Goal: Task Accomplishment & Management: Complete application form

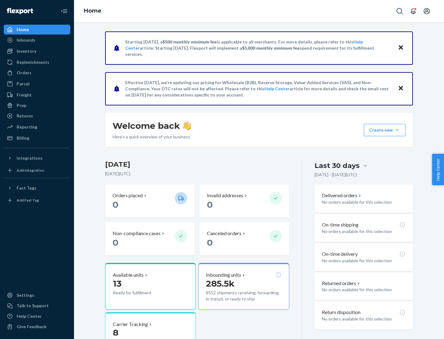
click at [397, 130] on button "Create new Create new inbound Create new order Create new product" at bounding box center [385, 130] width 42 height 12
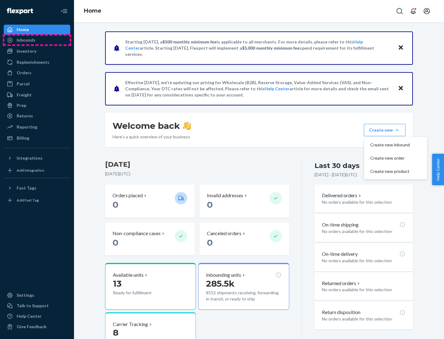
click at [37, 40] on div "Inbounds" at bounding box center [36, 40] width 65 height 9
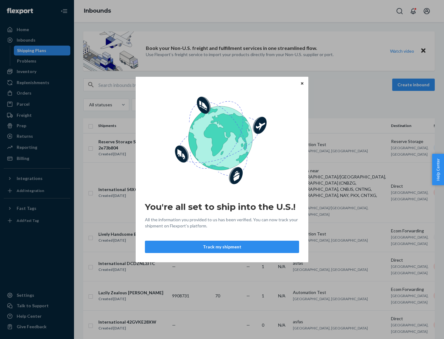
click at [222, 247] on button "Track my shipment" at bounding box center [222, 247] width 154 height 12
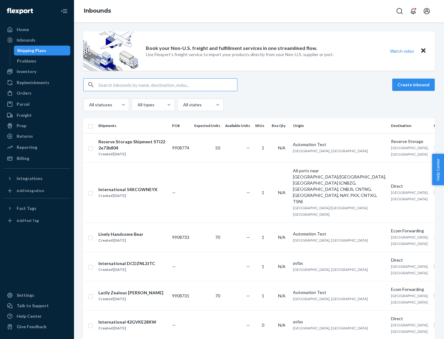
click at [415, 85] on button "Create inbound" at bounding box center [413, 85] width 43 height 12
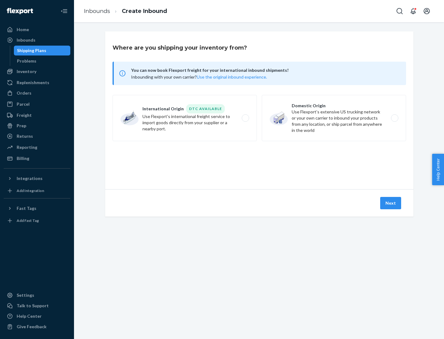
click at [185, 118] on label "International Origin DTC Available Use Flexport's international freight service…" at bounding box center [185, 118] width 144 height 46
click at [245, 118] on input "International Origin DTC Available Use Flexport's international freight service…" at bounding box center [247, 118] width 4 height 4
radio input "true"
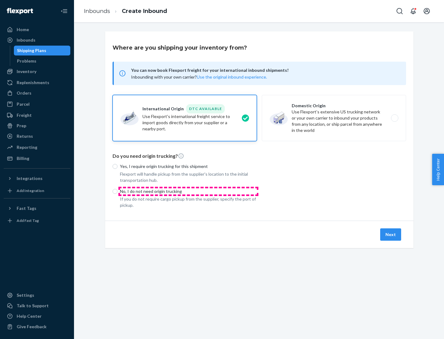
click at [188, 191] on p "No, I do not need origin trucking" at bounding box center [188, 191] width 137 height 6
click at [118, 191] on input "No, I do not need origin trucking" at bounding box center [115, 191] width 5 height 5
radio input "true"
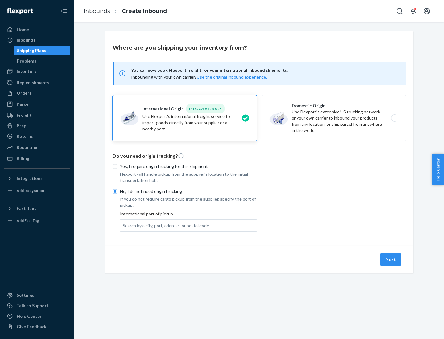
click at [164, 225] on div "Search by a city, port, address, or postal code" at bounding box center [166, 226] width 86 height 6
click at [123, 225] on input "Search by a city, port, address, or postal code" at bounding box center [123, 226] width 1 height 6
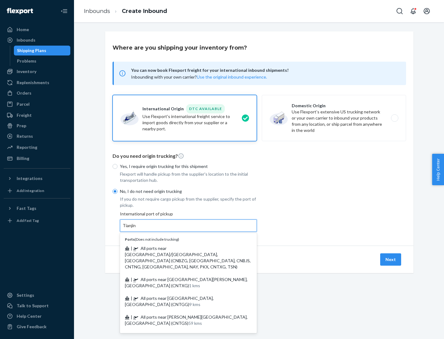
click at [182, 248] on span "| All ports near [GEOGRAPHIC_DATA]/[GEOGRAPHIC_DATA], [GEOGRAPHIC_DATA] (CNBZG,…" at bounding box center [188, 258] width 126 height 24
click at [136, 229] on input "Tianjin" at bounding box center [130, 226] width 14 height 6
type input "All ports near [GEOGRAPHIC_DATA]/[GEOGRAPHIC_DATA], [GEOGRAPHIC_DATA] (CNBZG, […"
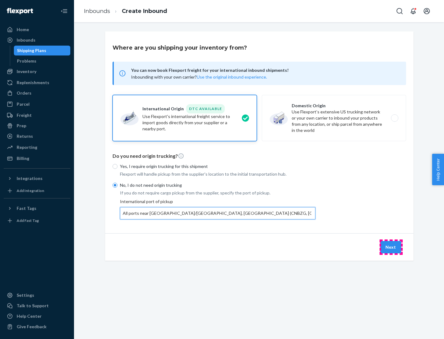
click at [391, 247] on button "Next" at bounding box center [390, 247] width 21 height 12
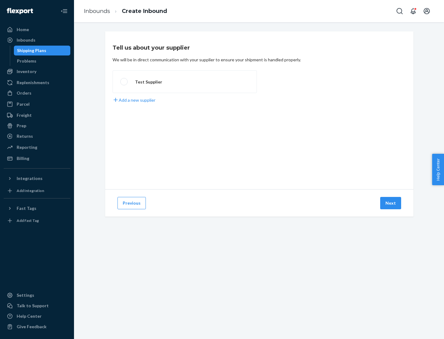
click at [185, 82] on label "Test Supplier" at bounding box center [185, 81] width 144 height 23
click at [124, 82] on input "Test Supplier" at bounding box center [122, 82] width 4 height 4
radio input "true"
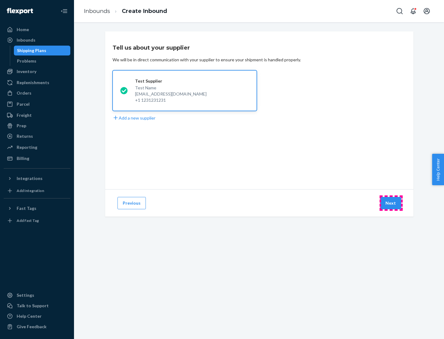
click at [391, 203] on button "Next" at bounding box center [390, 203] width 21 height 12
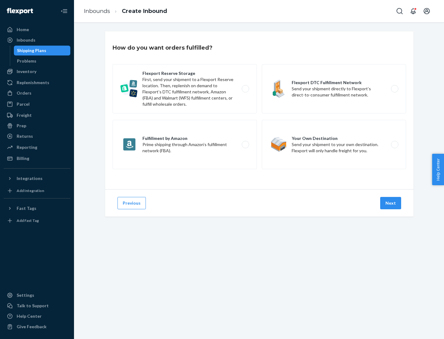
click at [259, 110] on div "Flexport Reserve Storage First, send your shipment to a Flexport Reserve locati…" at bounding box center [260, 117] width 294 height 107
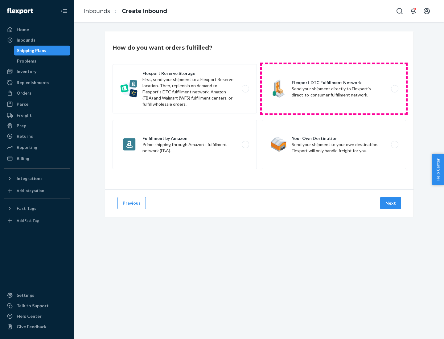
click at [334, 89] on label "Flexport DTC Fulfillment Network Send your shipment directly to Flexport’s dire…" at bounding box center [334, 88] width 144 height 49
click at [395, 89] on input "Flexport DTC Fulfillment Network Send your shipment directly to Flexport’s dire…" at bounding box center [397, 89] width 4 height 4
radio input "true"
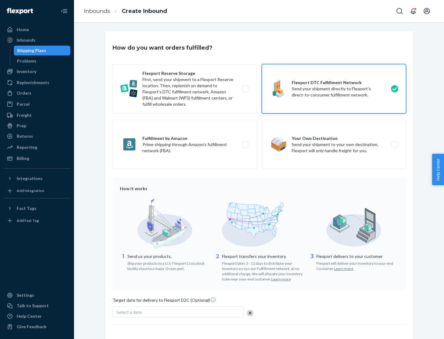
scroll to position [45, 0]
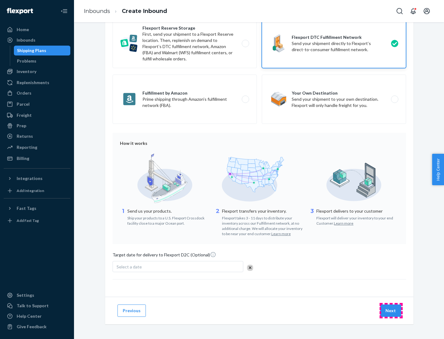
click at [391, 311] on button "Next" at bounding box center [390, 311] width 21 height 12
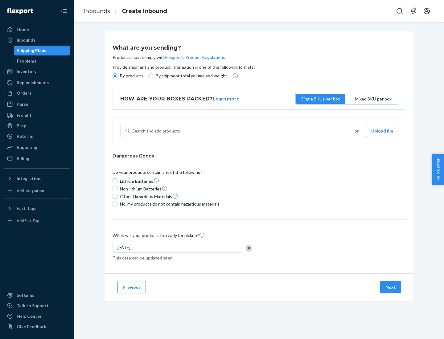
click at [131, 76] on p "By products" at bounding box center [131, 76] width 23 height 6
click at [118, 76] on input "By products" at bounding box center [115, 75] width 5 height 5
click at [155, 131] on div "Search and add products" at bounding box center [156, 131] width 48 height 6
click at [133, 131] on input "Search and add products" at bounding box center [132, 131] width 1 height 6
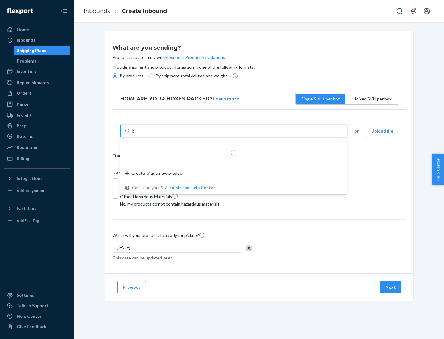
type input "basic"
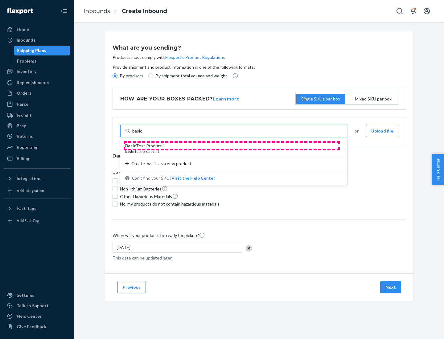
click at [232, 146] on div "Basic Test Product 1" at bounding box center [231, 146] width 212 height 6
click at [143, 134] on input "basic" at bounding box center [137, 131] width 10 height 6
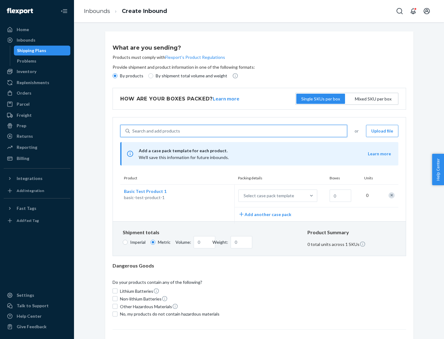
scroll to position [15, 0]
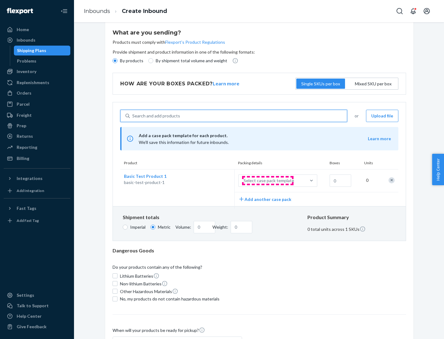
click at [268, 181] on div "Select case pack template" at bounding box center [269, 181] width 51 height 6
click at [213, 181] on input "Select case pack template" at bounding box center [213, 181] width 0 height 0
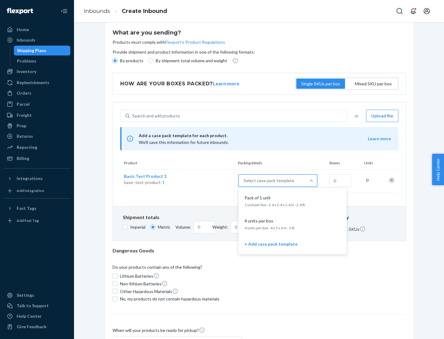
scroll to position [35, 0]
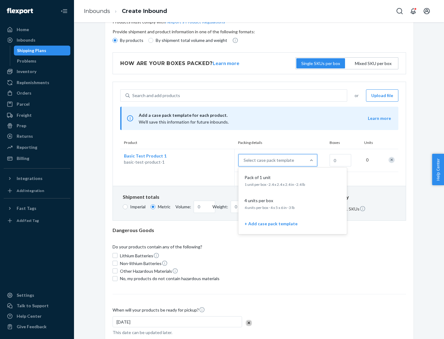
click at [293, 180] on div "Pack of 1 unit" at bounding box center [291, 178] width 99 height 6
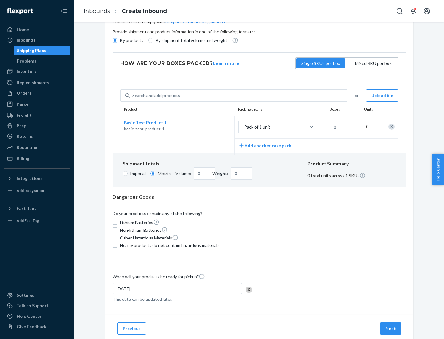
scroll to position [0, 0]
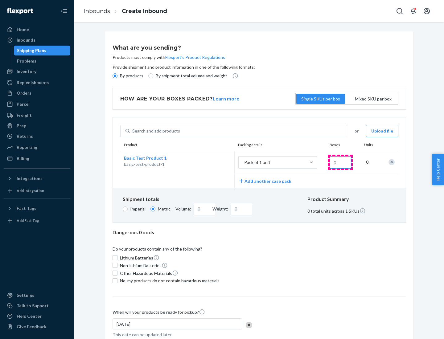
type input "1.09"
type input "1"
type input "10.89"
type input "10"
type input "0.02"
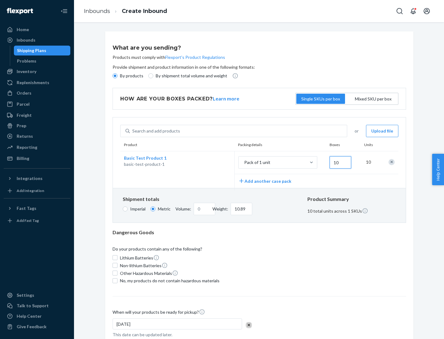
type input "108.86"
type input "1000"
type input "0.23"
type input "1088.62"
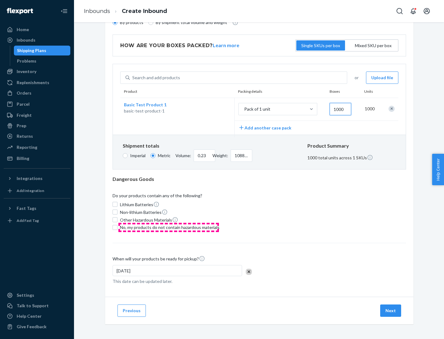
type input "1000"
click at [169, 227] on span "No, my products do not contain hazardous materials" at bounding box center [170, 228] width 100 height 6
click at [118, 227] on input "No, my products do not contain hazardous materials" at bounding box center [115, 227] width 5 height 5
checkbox input "true"
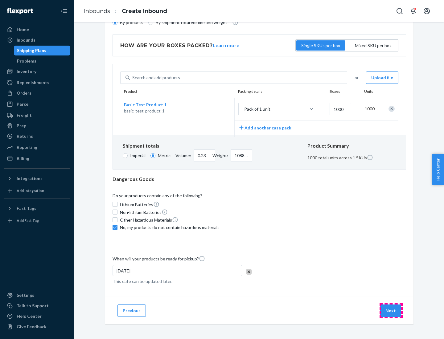
click at [391, 311] on button "Next" at bounding box center [390, 311] width 21 height 12
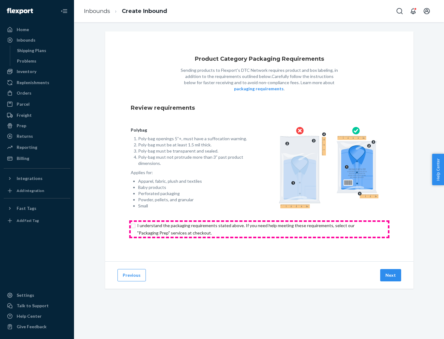
click at [259, 229] on input "checkbox" at bounding box center [259, 229] width 257 height 15
checkbox input "true"
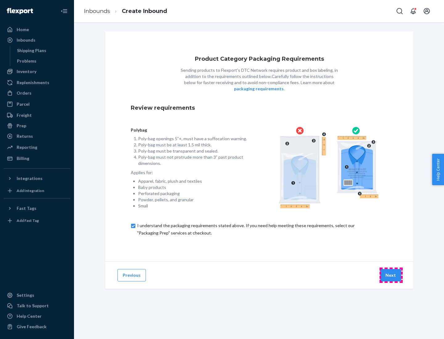
click at [391, 275] on button "Next" at bounding box center [390, 275] width 21 height 12
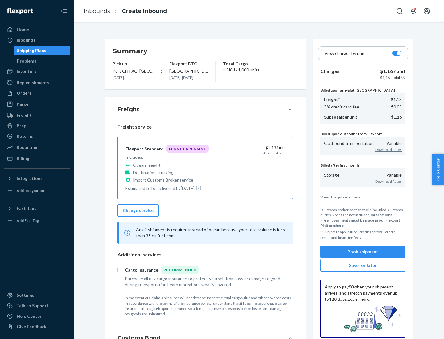
scroll to position [71, 0]
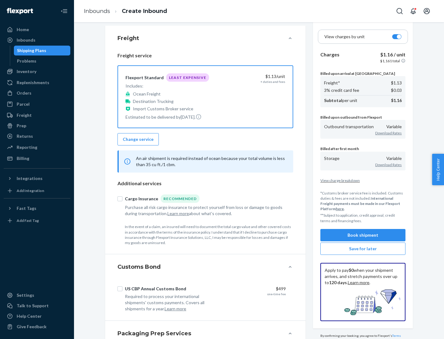
click at [363, 235] on button "Book shipment" at bounding box center [362, 235] width 85 height 12
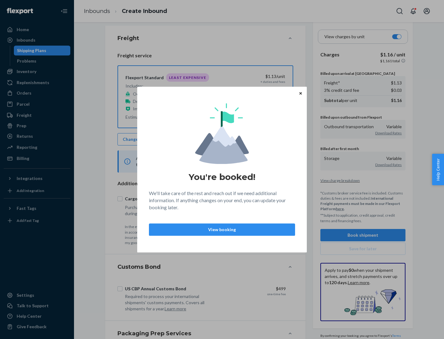
click at [222, 229] on p "View booking" at bounding box center [222, 230] width 136 height 6
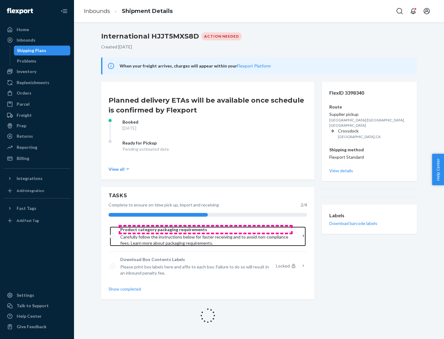
click at [206, 230] on span "Product category packaging requirements" at bounding box center [205, 230] width 171 height 6
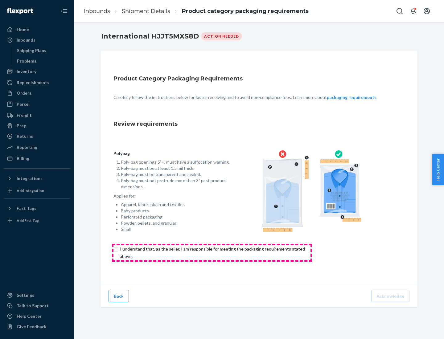
click at [212, 253] on input "checkbox" at bounding box center [216, 253] width 205 height 15
checkbox input "true"
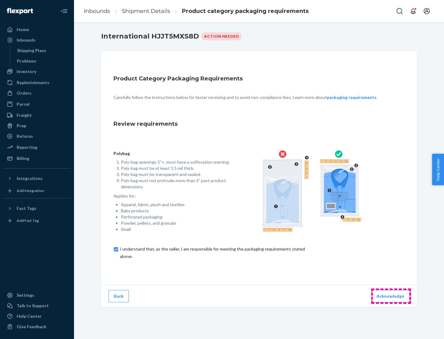
click at [391, 296] on button "Acknowledge" at bounding box center [390, 296] width 38 height 12
